Goal: Check status: Check status

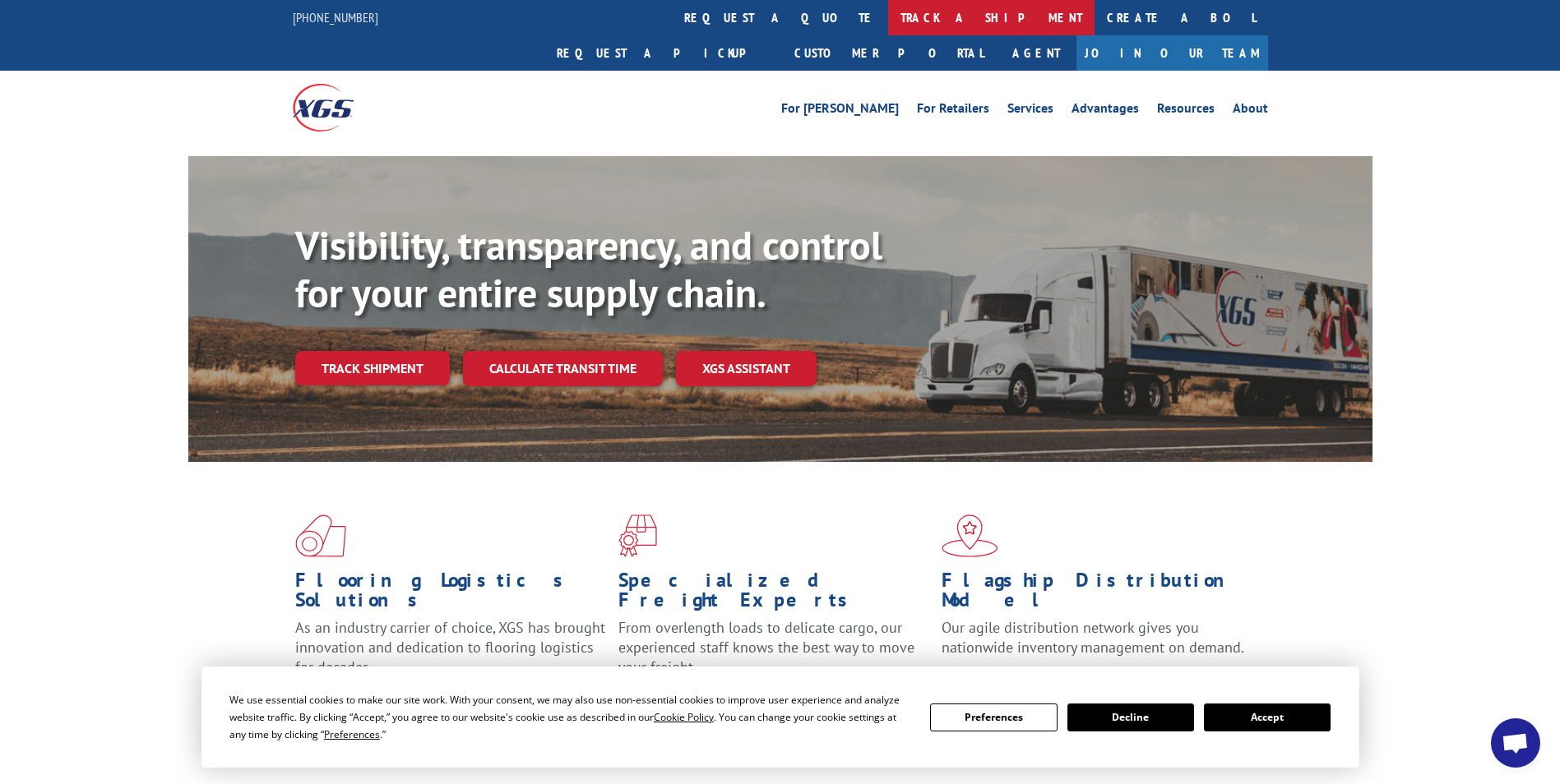
click at [888, 22] on link "track a shipment" at bounding box center [991, 18] width 206 height 35
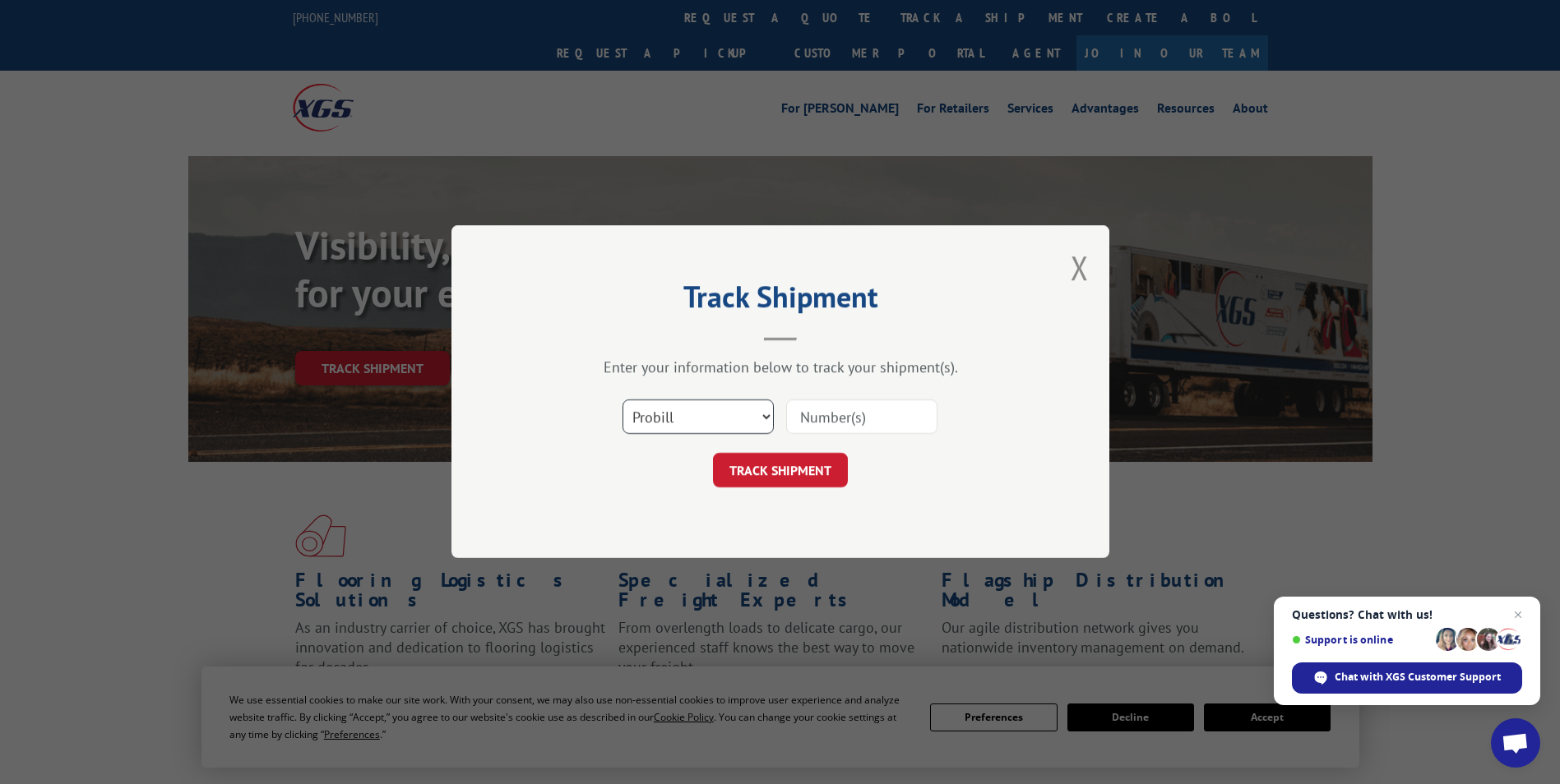
click at [690, 420] on select "Select category... Probill BOL PO" at bounding box center [697, 416] width 152 height 34
select select "bol"
click at [622, 400] on select "Select category... Probill BOL PO" at bounding box center [697, 416] width 152 height 34
click at [879, 421] on input at bounding box center [862, 416] width 152 height 34
paste input "5529300"
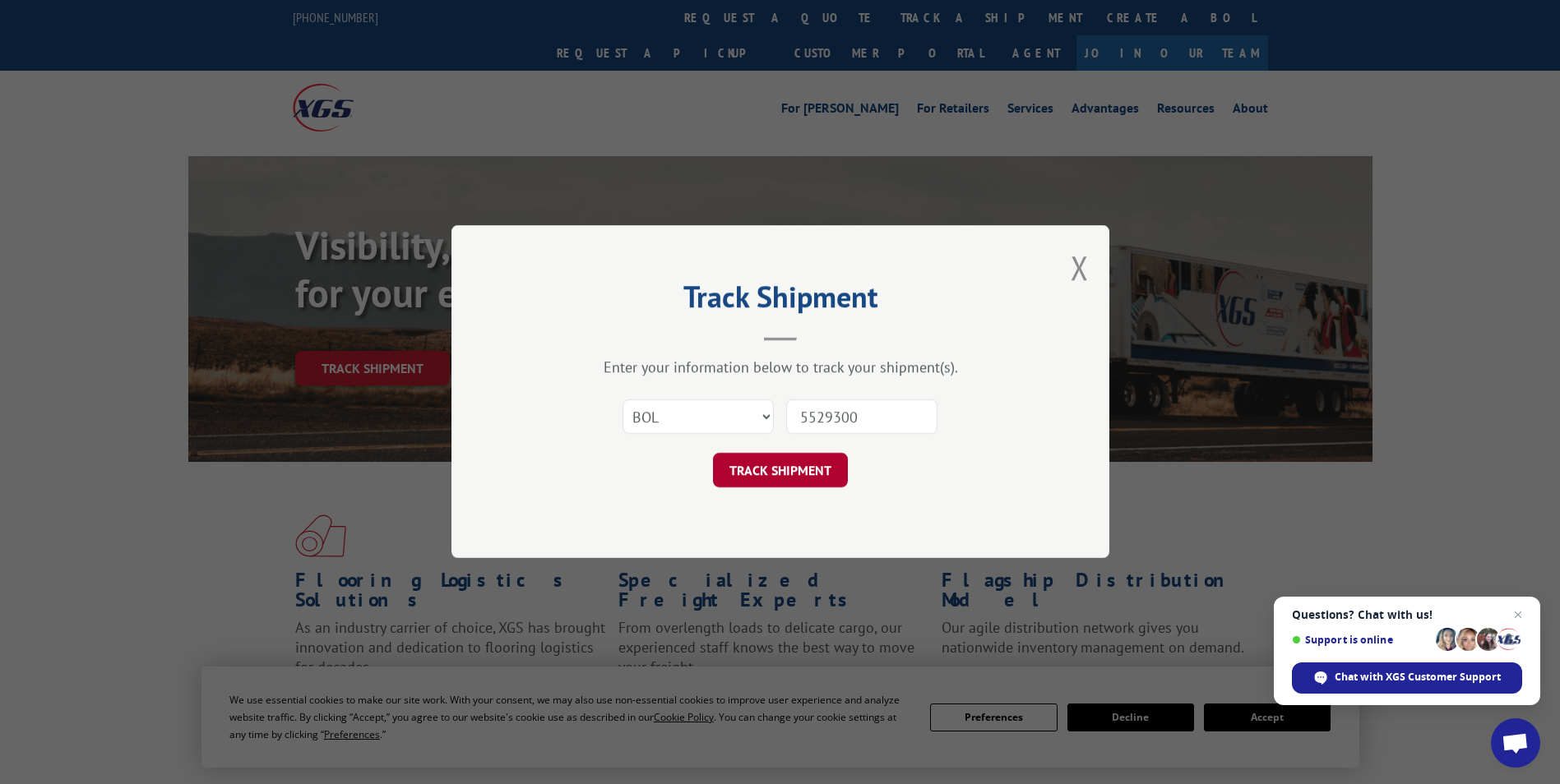
type input "5529300"
click at [797, 478] on button "TRACK SHIPMENT" at bounding box center [780, 470] width 135 height 34
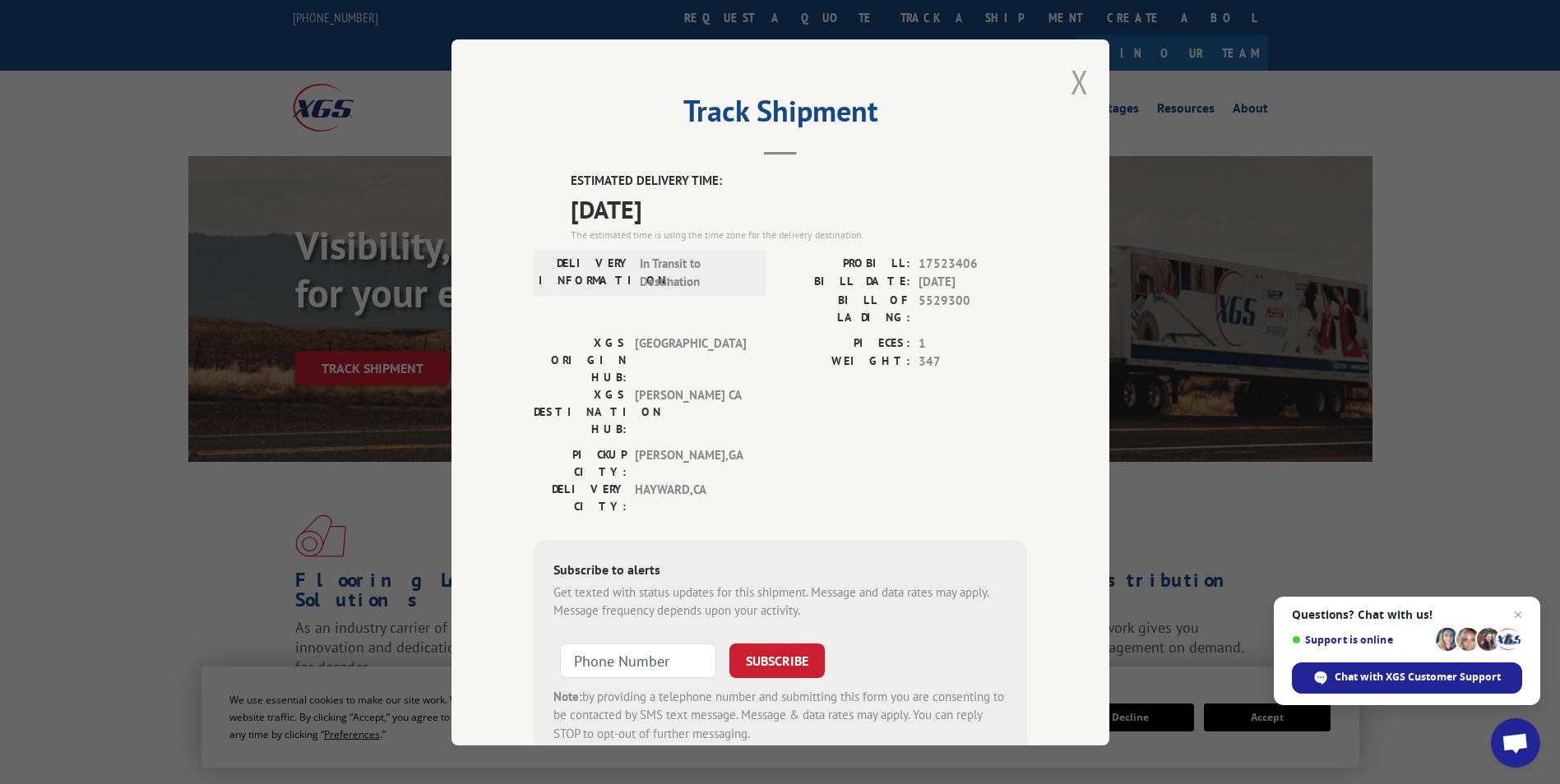
click at [1077, 77] on button "Close modal" at bounding box center [1080, 81] width 18 height 44
